Goal: Information Seeking & Learning: Learn about a topic

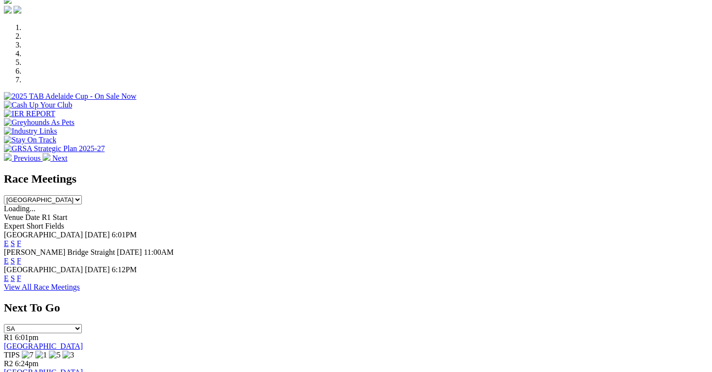
scroll to position [283, 0]
click at [9, 273] on link "E" at bounding box center [6, 277] width 5 height 8
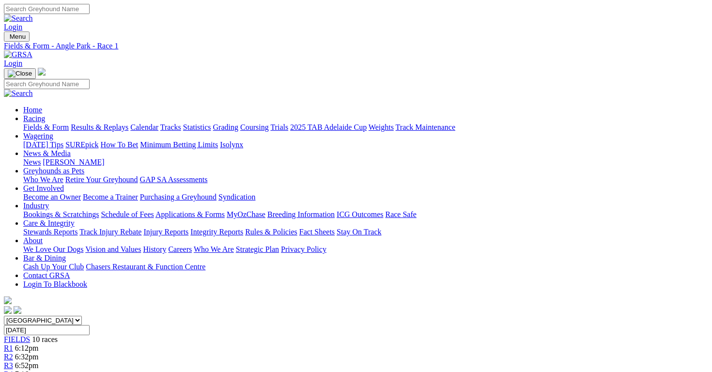
scroll to position [44, 0]
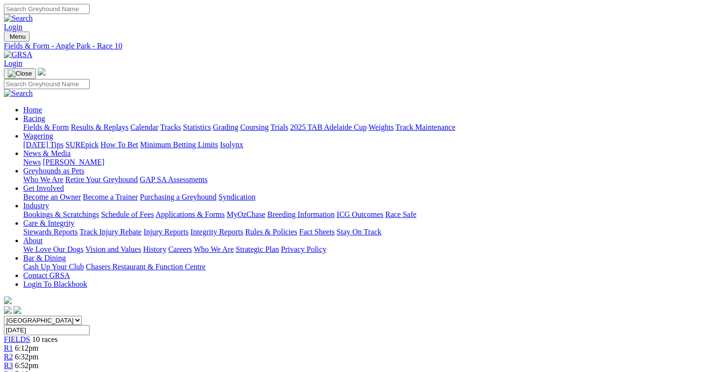
scroll to position [168, 0]
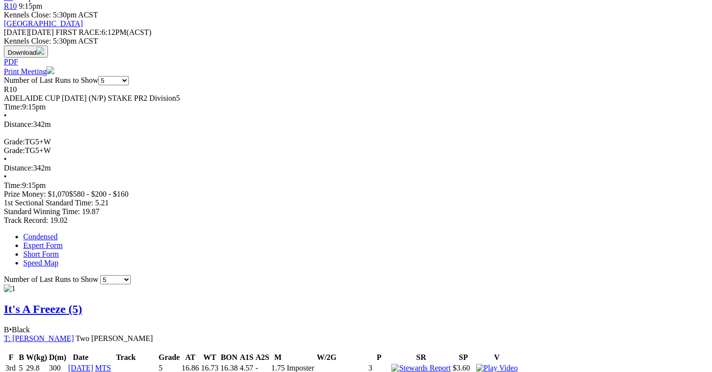
scroll to position [421, 0]
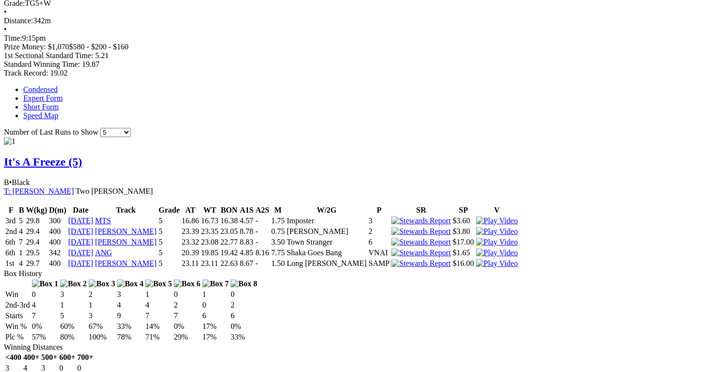
scroll to position [568, 0]
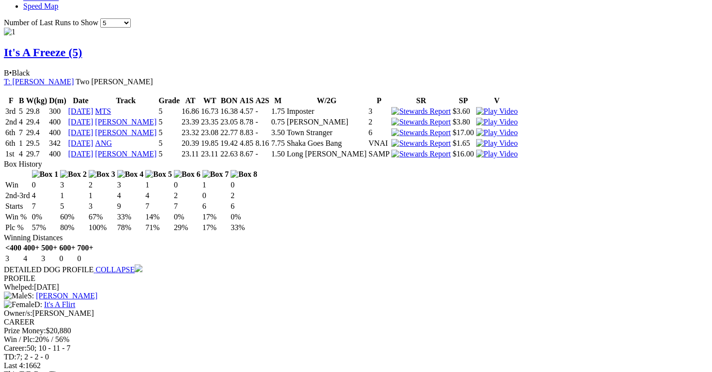
scroll to position [697, 0]
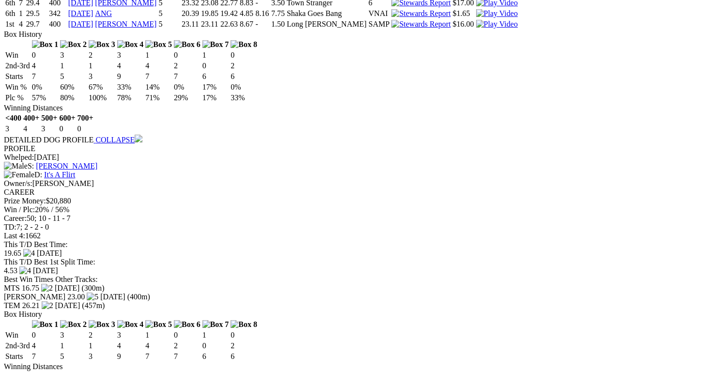
scroll to position [805, 0]
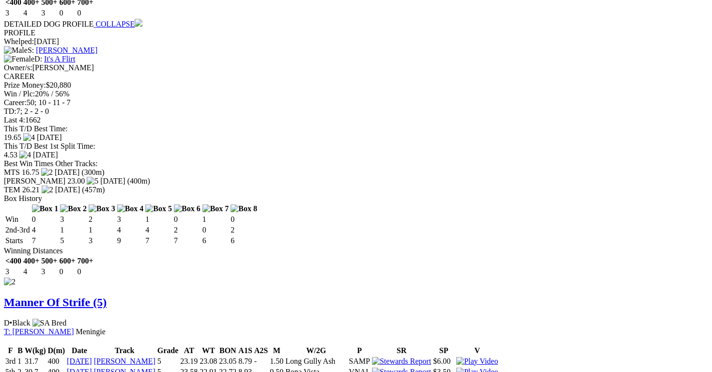
scroll to position [938, 0]
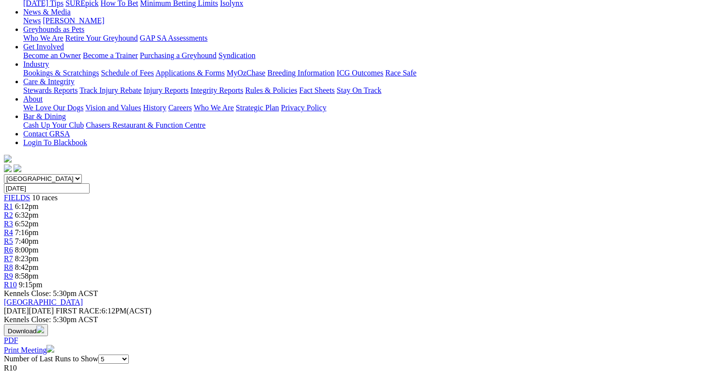
scroll to position [0, 0]
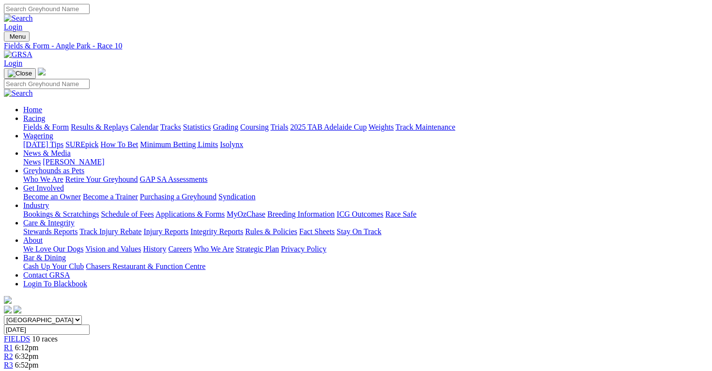
click at [30, 335] on span "FIELDS" at bounding box center [17, 339] width 26 height 8
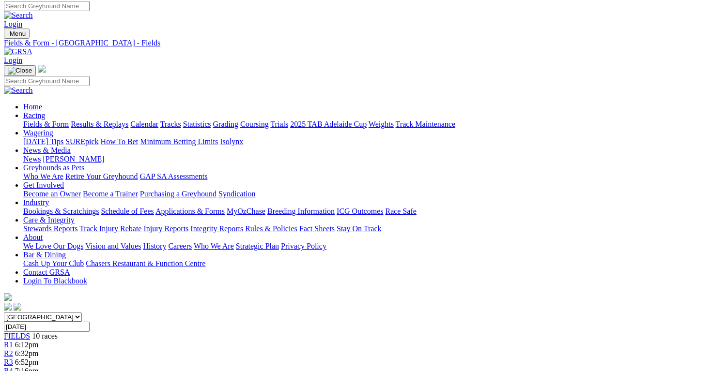
drag, startPoint x: 61, startPoint y: 96, endPoint x: 57, endPoint y: 78, distance: 18.3
click at [57, 120] on link "Fields & Form" at bounding box center [46, 124] width 46 height 8
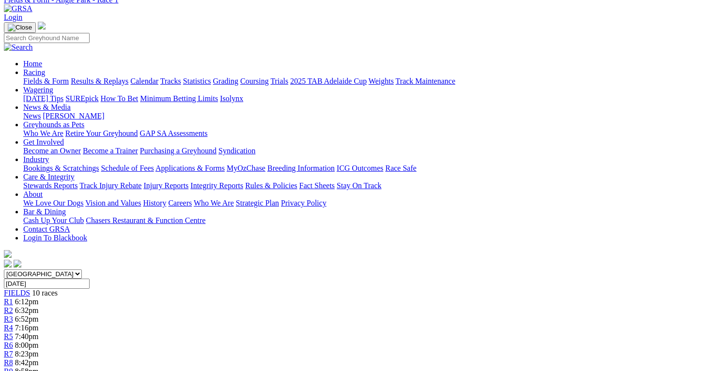
scroll to position [0, 0]
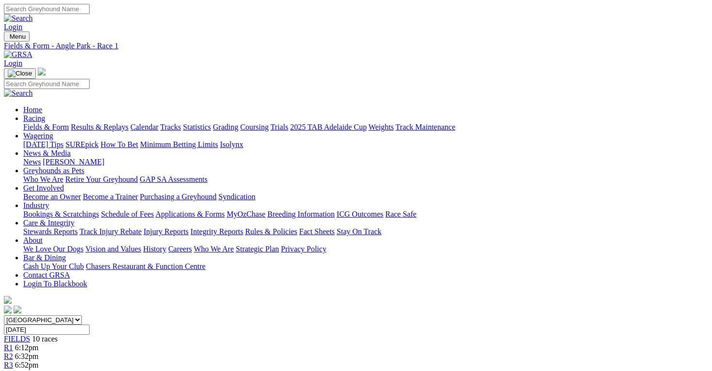
click at [39, 352] on span "6:32pm" at bounding box center [27, 356] width 24 height 8
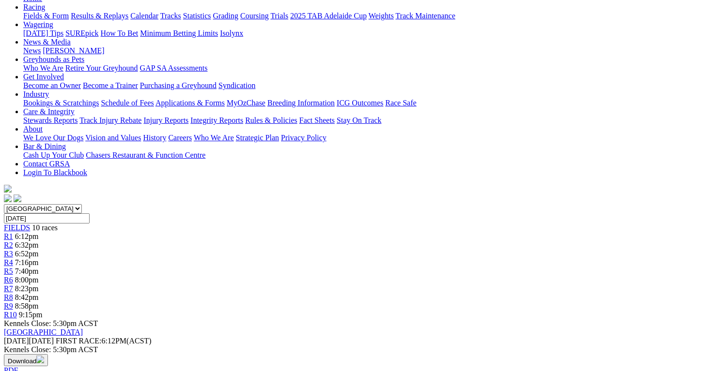
scroll to position [112, 0]
click at [39, 249] on span "6:52pm" at bounding box center [27, 253] width 24 height 8
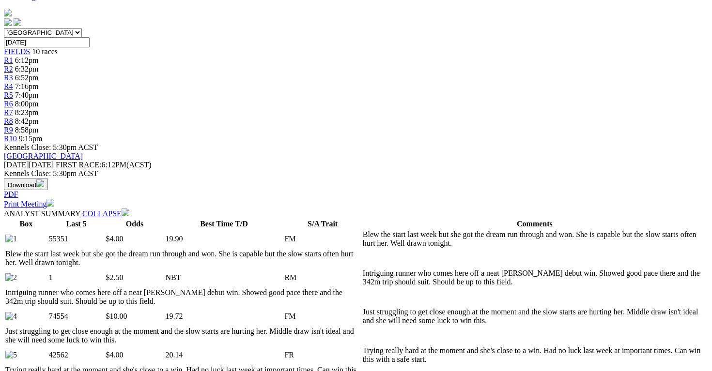
scroll to position [0, 13]
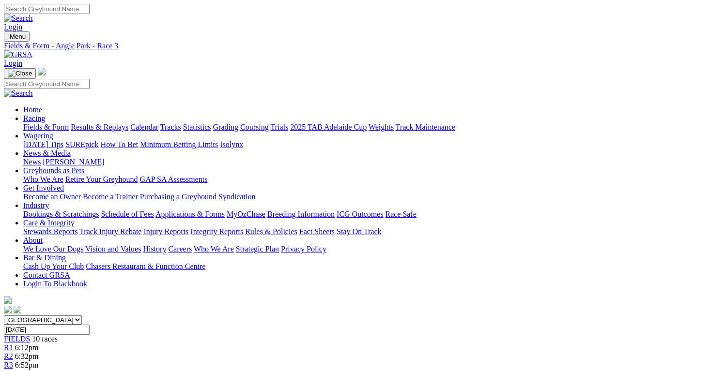
click at [39, 370] on span "7:16pm" at bounding box center [27, 374] width 24 height 8
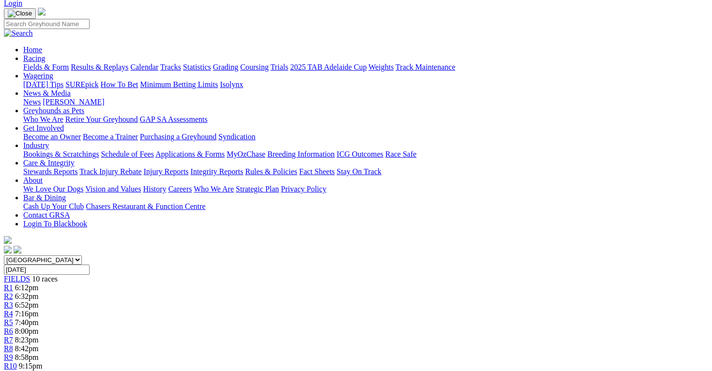
scroll to position [67, 2]
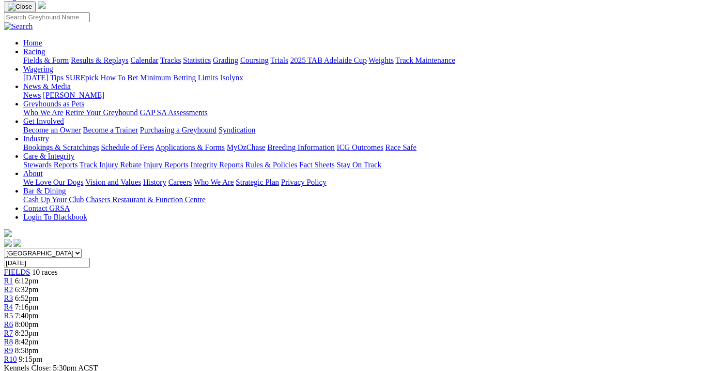
click at [39, 312] on span "7:40pm" at bounding box center [27, 316] width 24 height 8
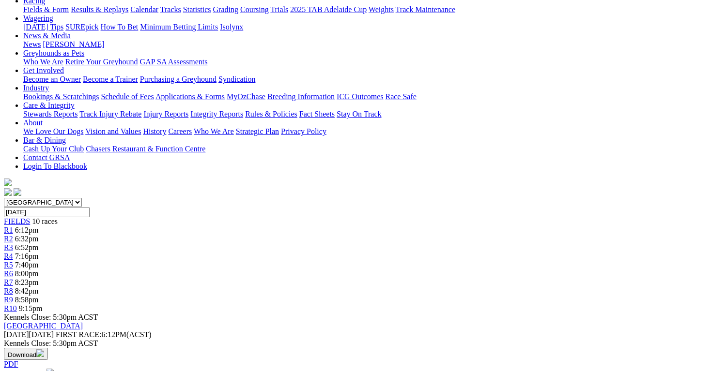
scroll to position [117, 0]
click at [13, 270] on link "R6" at bounding box center [8, 274] width 9 height 8
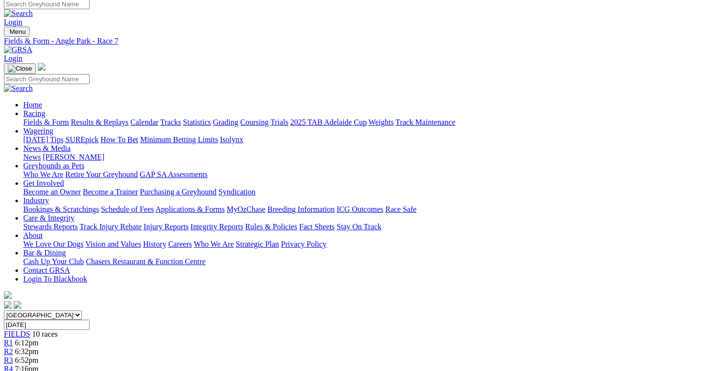
scroll to position [0, 3]
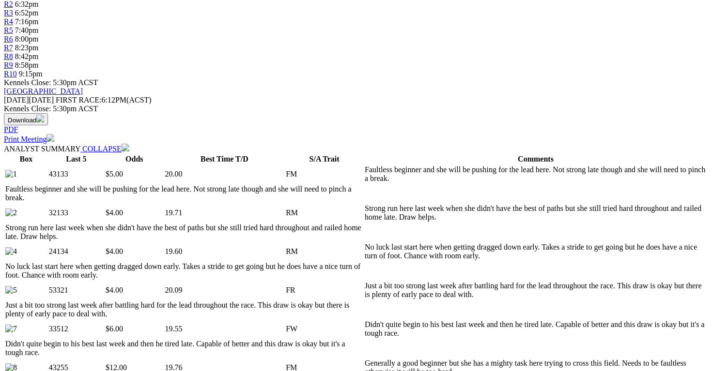
scroll to position [352, 8]
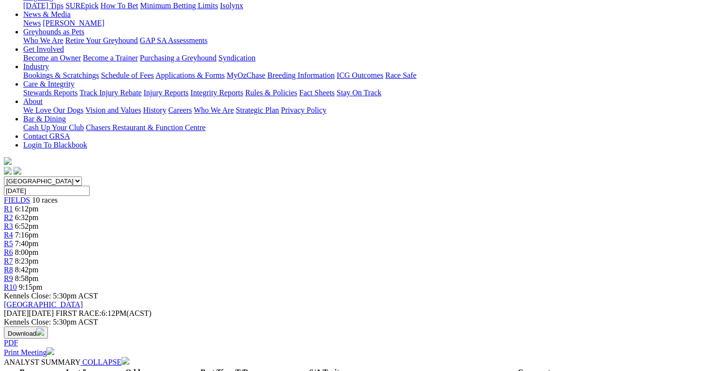
scroll to position [109, 8]
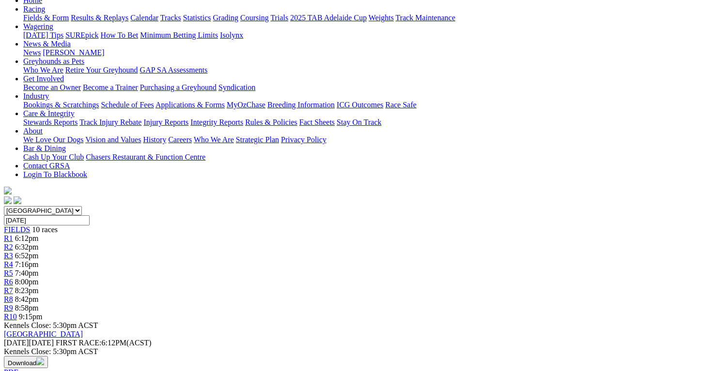
click at [13, 304] on span "R9" at bounding box center [8, 308] width 9 height 8
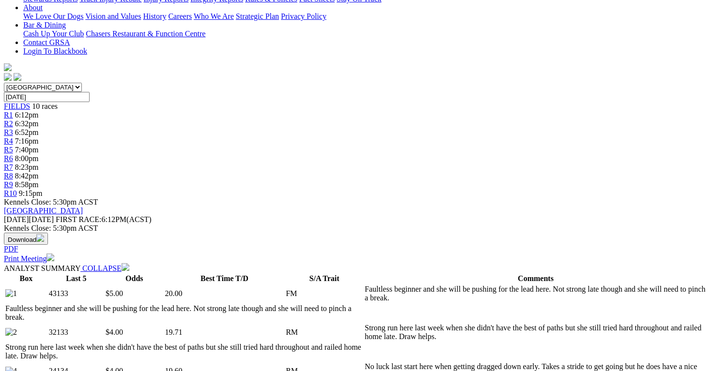
scroll to position [216, 8]
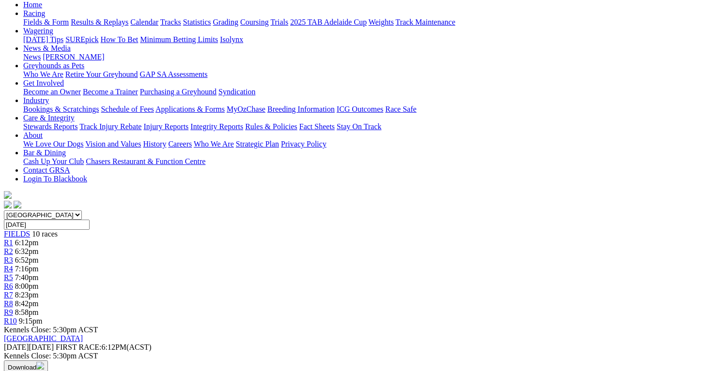
scroll to position [103, 1]
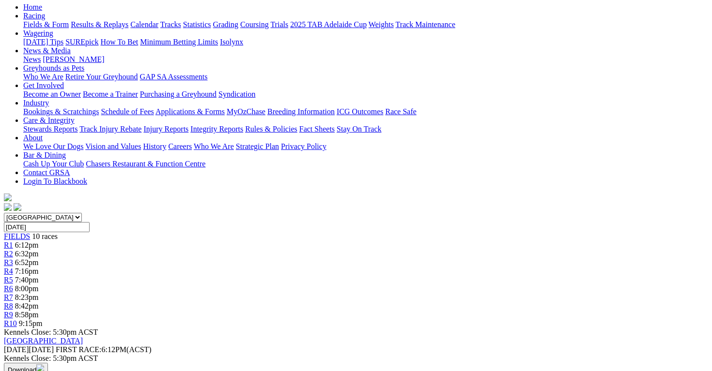
click at [43, 319] on span "9:15pm" at bounding box center [31, 323] width 24 height 8
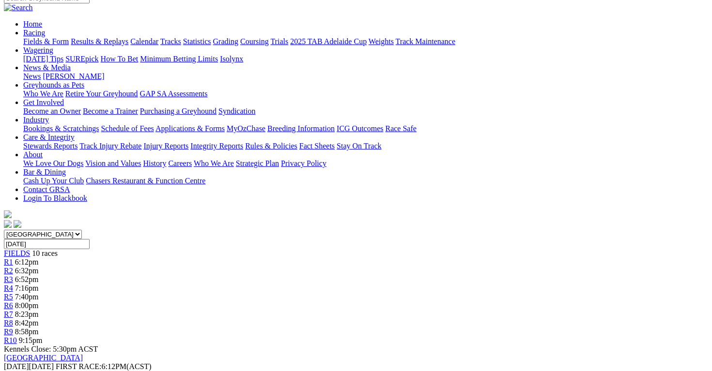
scroll to position [90, 0]
